Goal: Download file/media

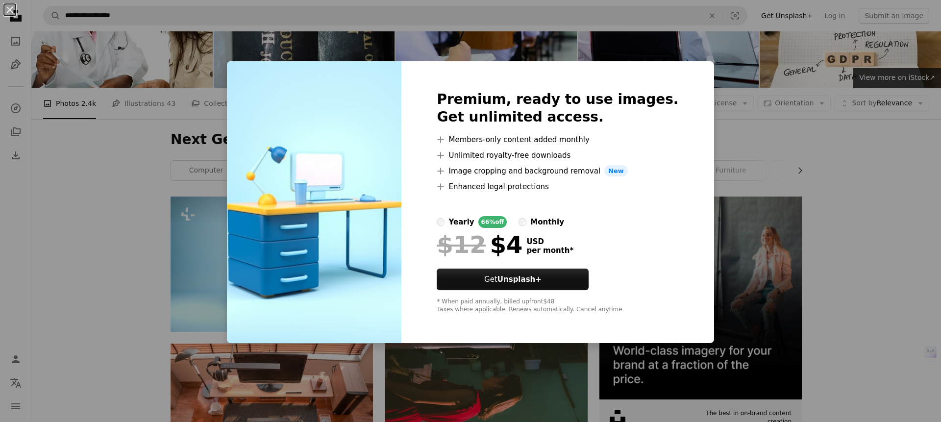
click at [845, 211] on div "An X shape Premium, ready to use images. Get unlimited access. A plus sign Memb…" at bounding box center [470, 211] width 941 height 422
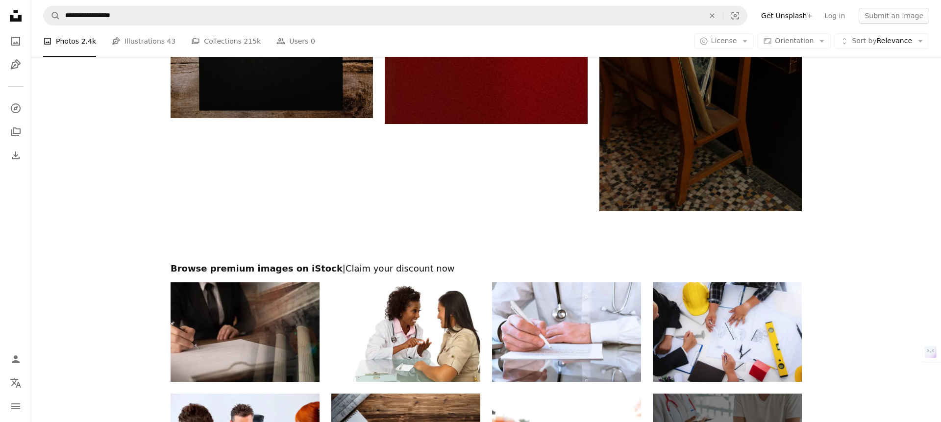
scroll to position [1614, 0]
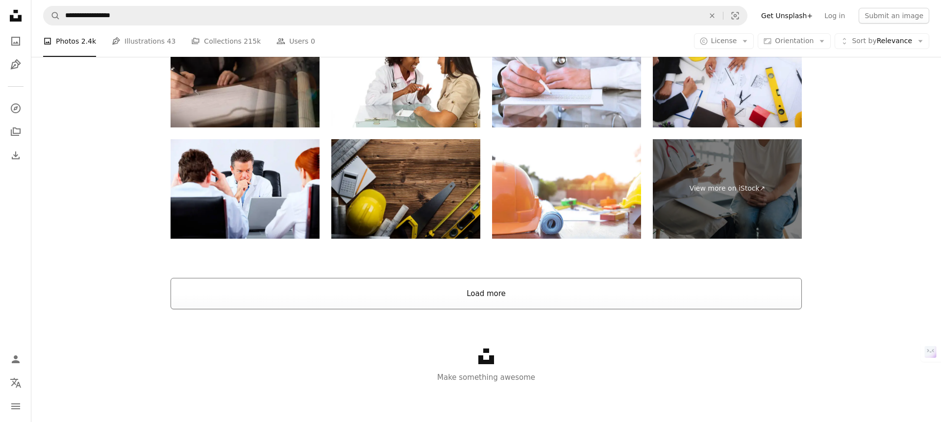
click at [503, 287] on button "Load more" at bounding box center [485, 293] width 631 height 31
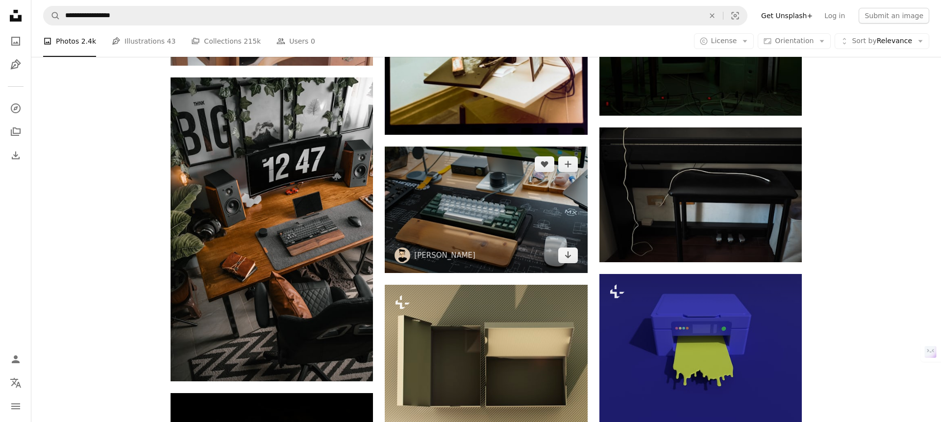
scroll to position [3287, 0]
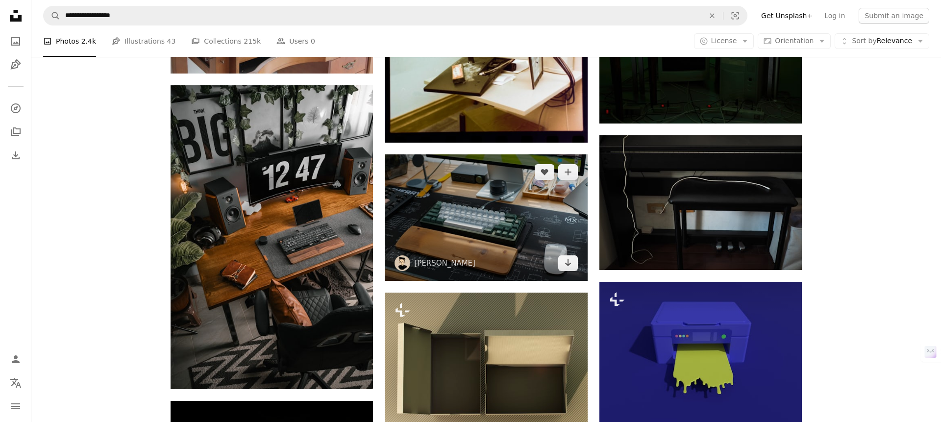
click at [523, 213] on img at bounding box center [486, 217] width 202 height 126
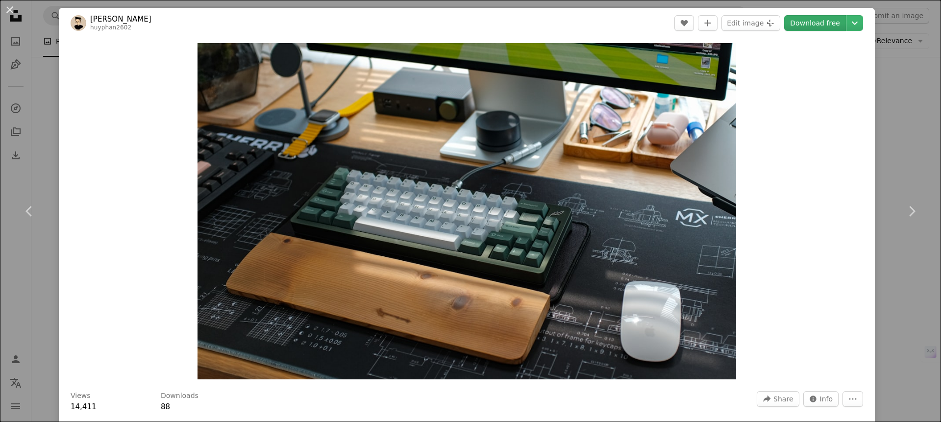
click at [816, 24] on link "Download free" at bounding box center [815, 23] width 62 height 16
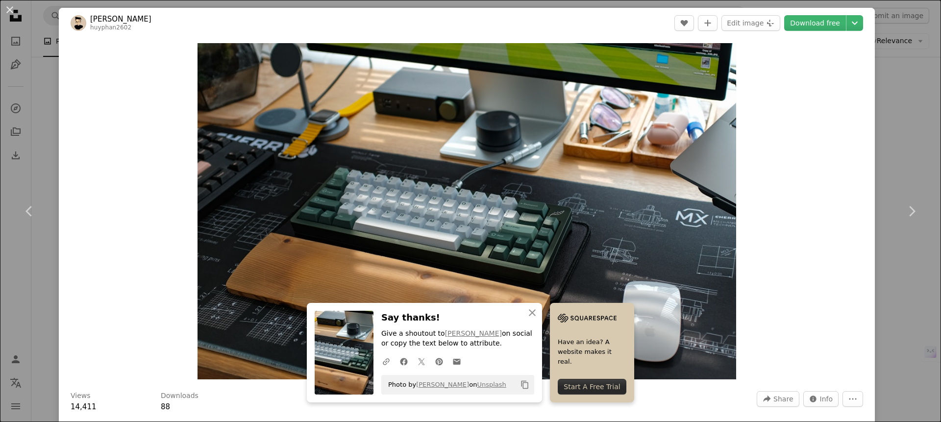
drag, startPoint x: 10, startPoint y: 10, endPoint x: 267, endPoint y: 180, distance: 307.6
click at [10, 10] on button "An X shape" at bounding box center [10, 10] width 12 height 12
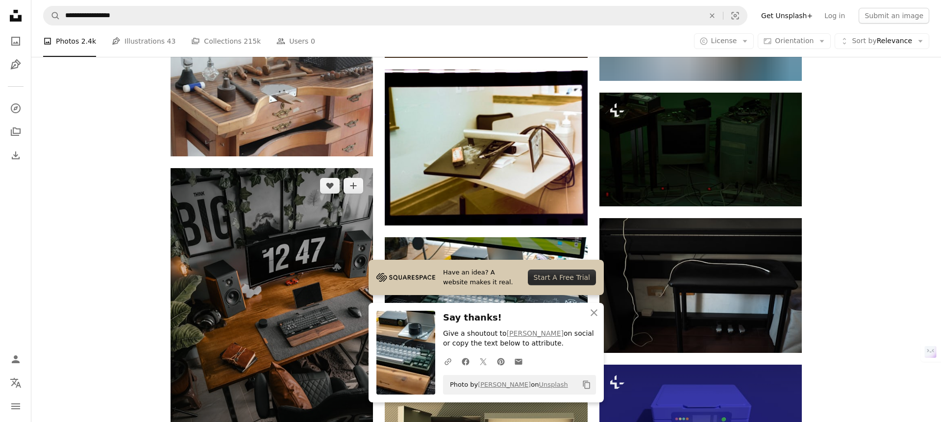
scroll to position [3095, 0]
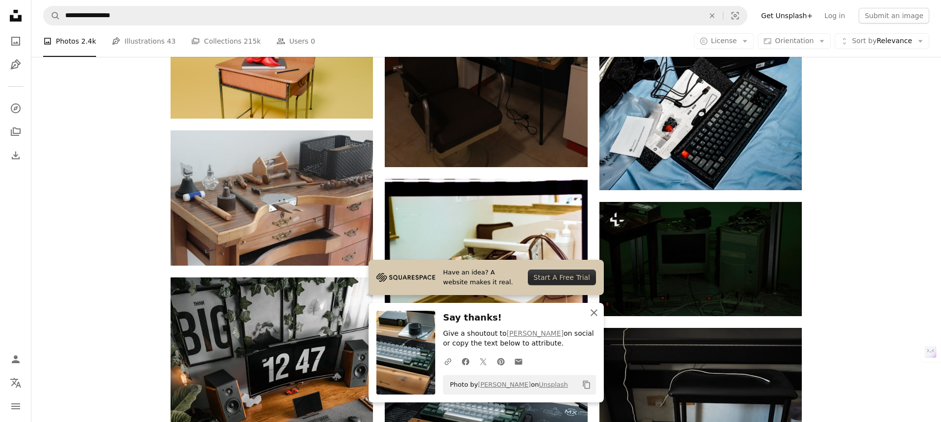
click at [593, 314] on icon "An X shape" at bounding box center [594, 313] width 12 height 12
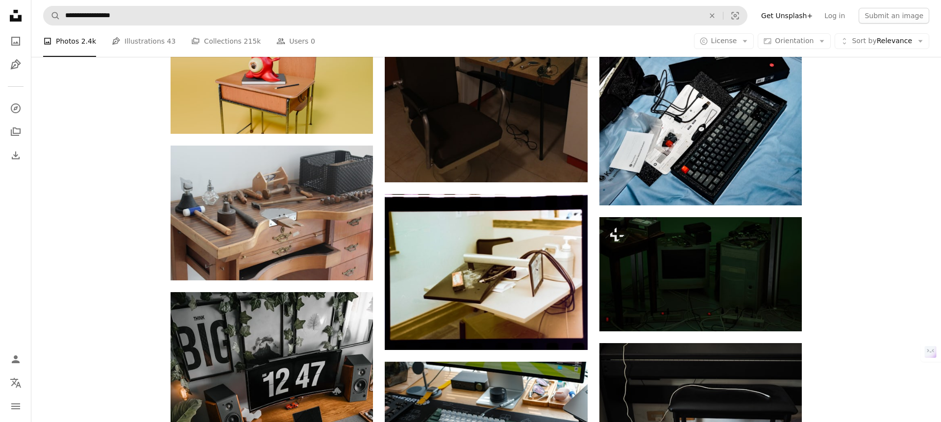
scroll to position [2795, 0]
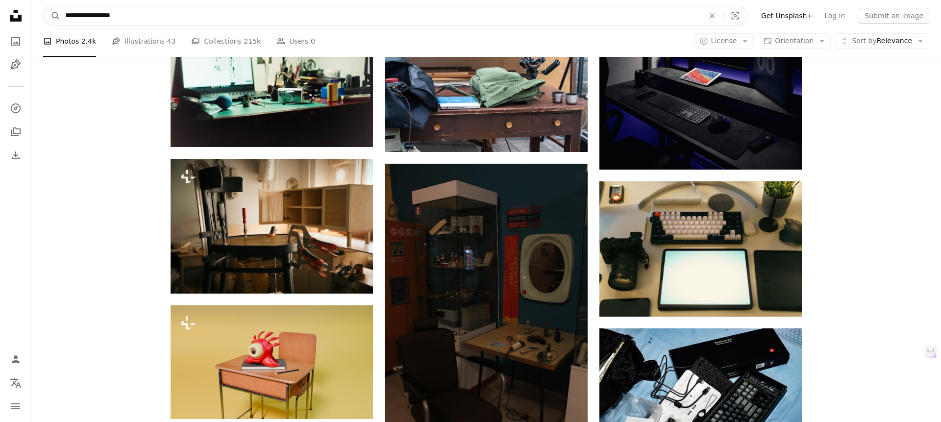
click at [173, 17] on input "**********" at bounding box center [380, 15] width 641 height 19
type input "**********"
click at [44, 6] on button "A magnifying glass" at bounding box center [52, 15] width 17 height 19
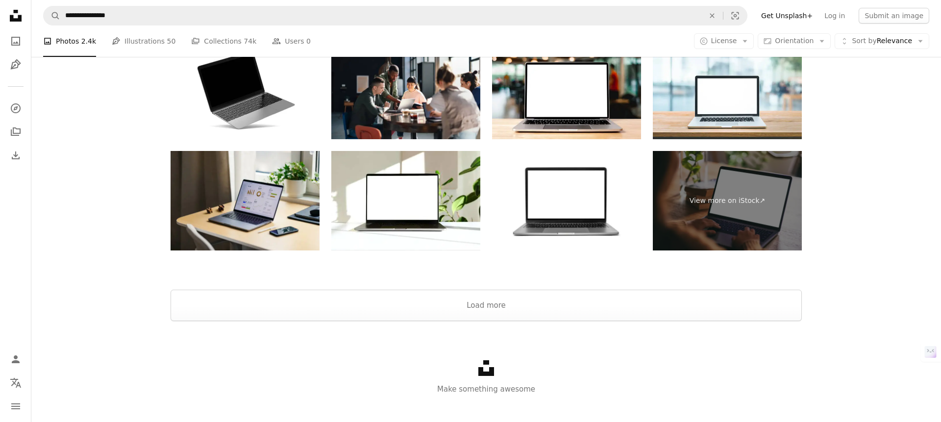
scroll to position [1739, 0]
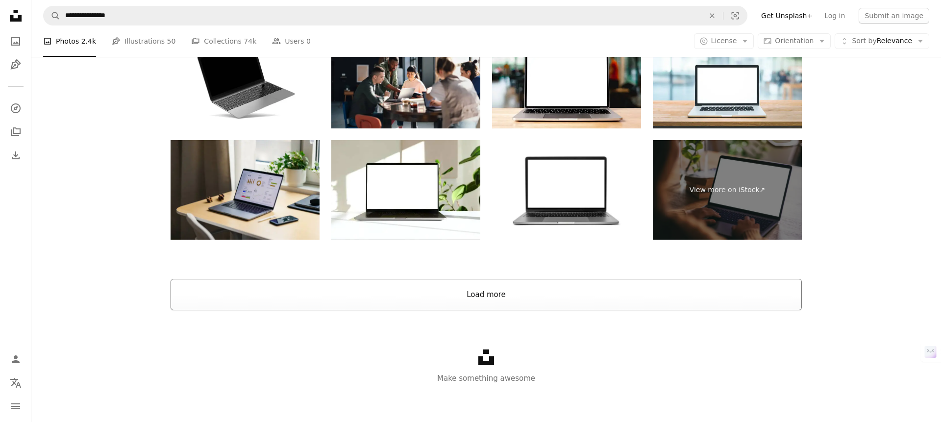
click at [487, 297] on button "Load more" at bounding box center [485, 294] width 631 height 31
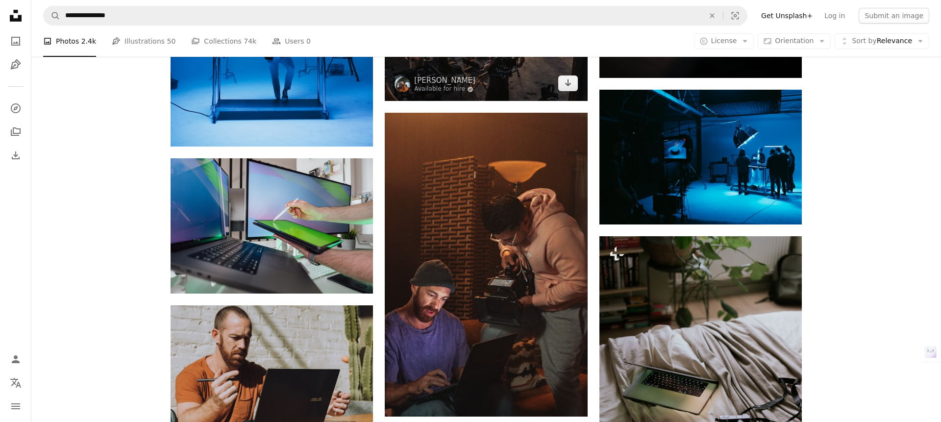
scroll to position [3322, 0]
